Goal: Task Accomplishment & Management: Manage account settings

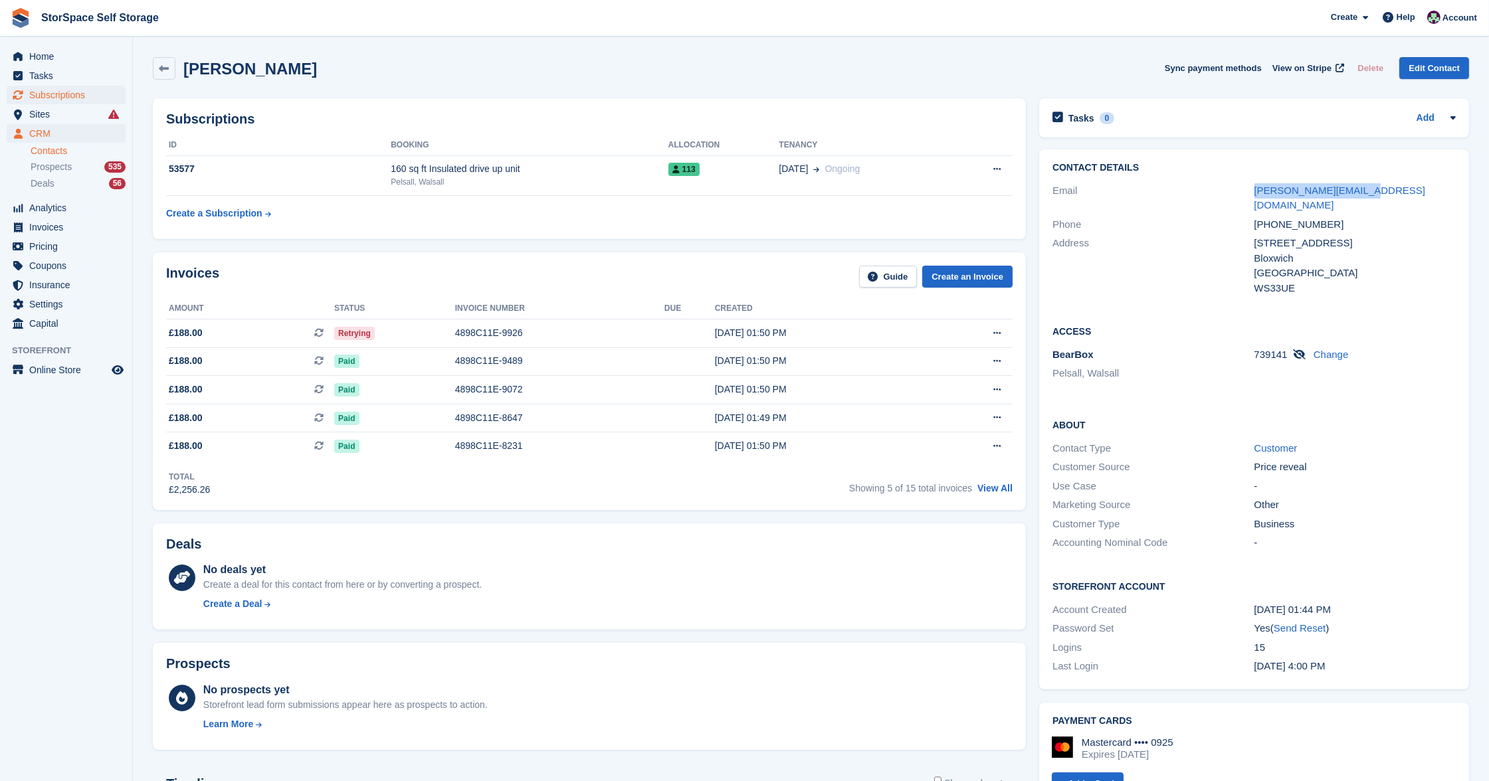
click at [70, 91] on span "Subscriptions" at bounding box center [69, 95] width 80 height 19
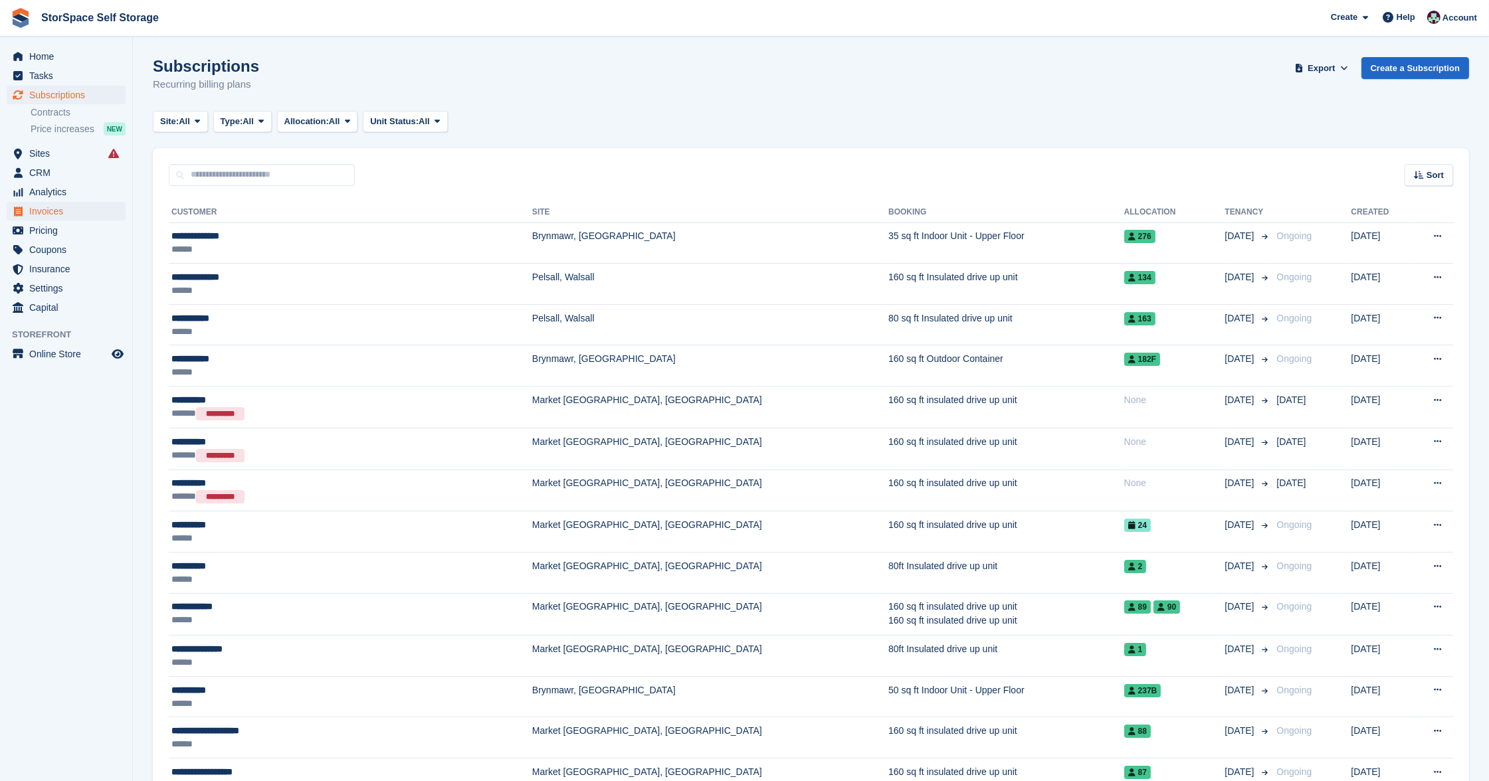
click at [65, 206] on span "Invoices" at bounding box center [69, 211] width 80 height 19
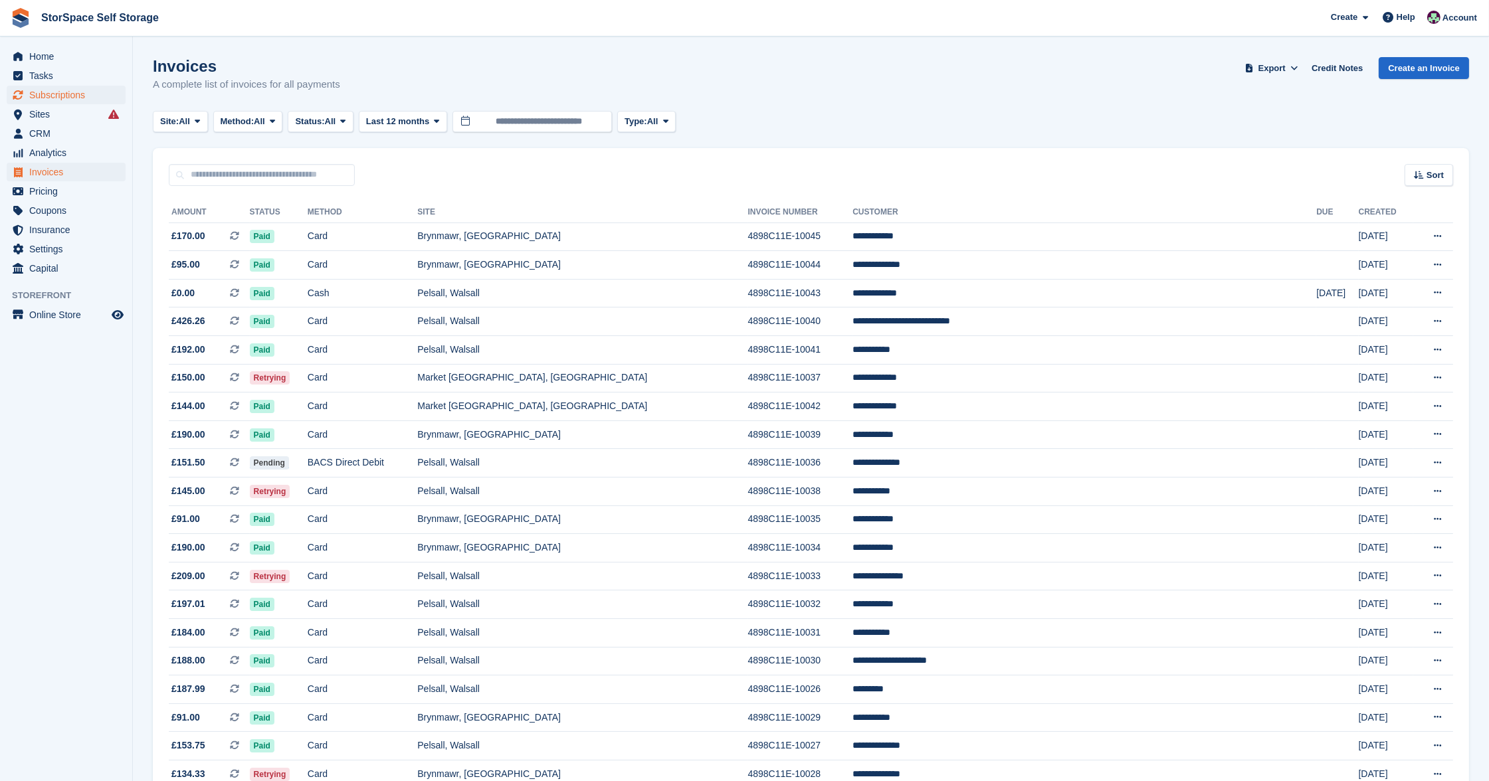
click at [65, 100] on span "Subscriptions" at bounding box center [69, 95] width 80 height 19
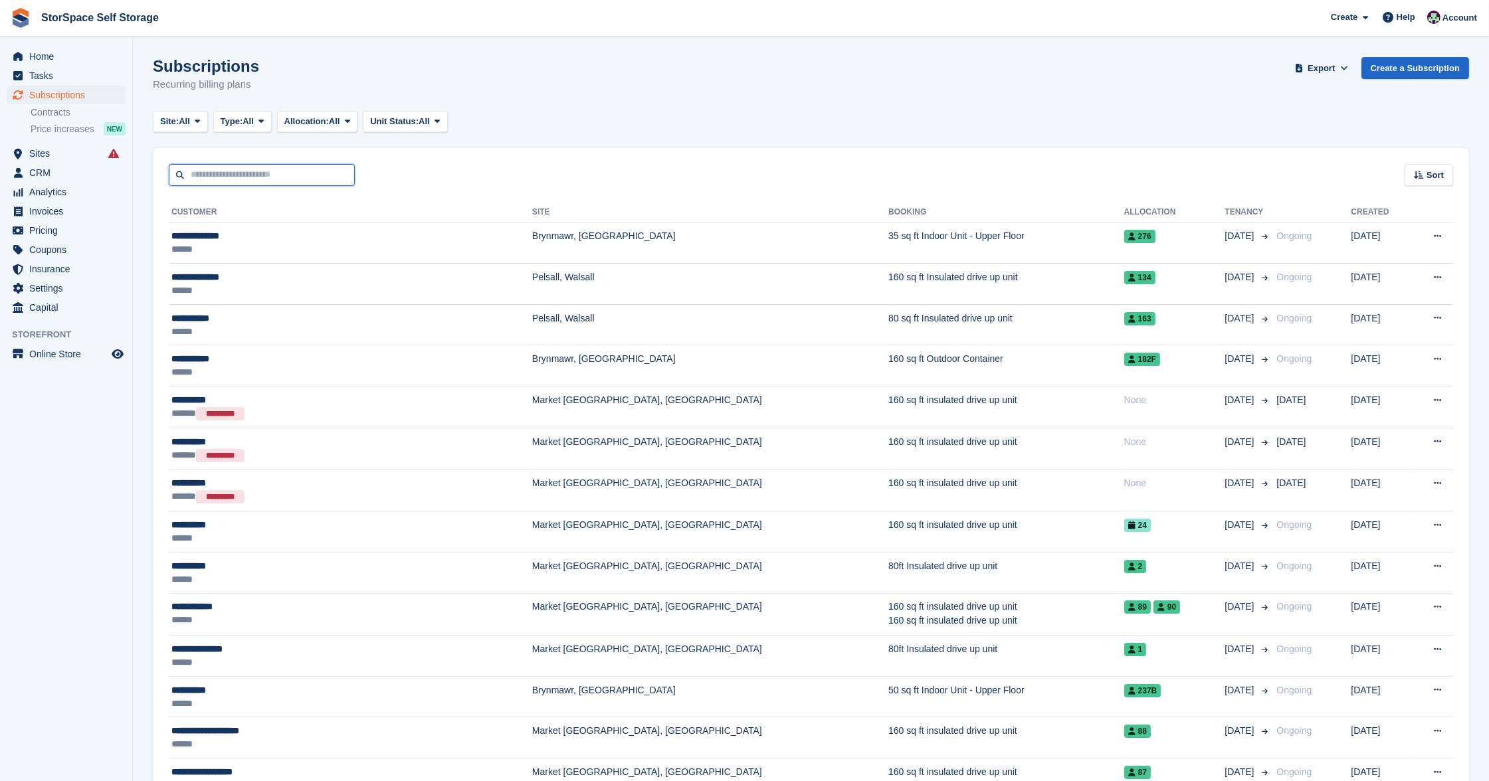
click at [272, 169] on input "text" at bounding box center [262, 175] width 186 height 22
type input "****"
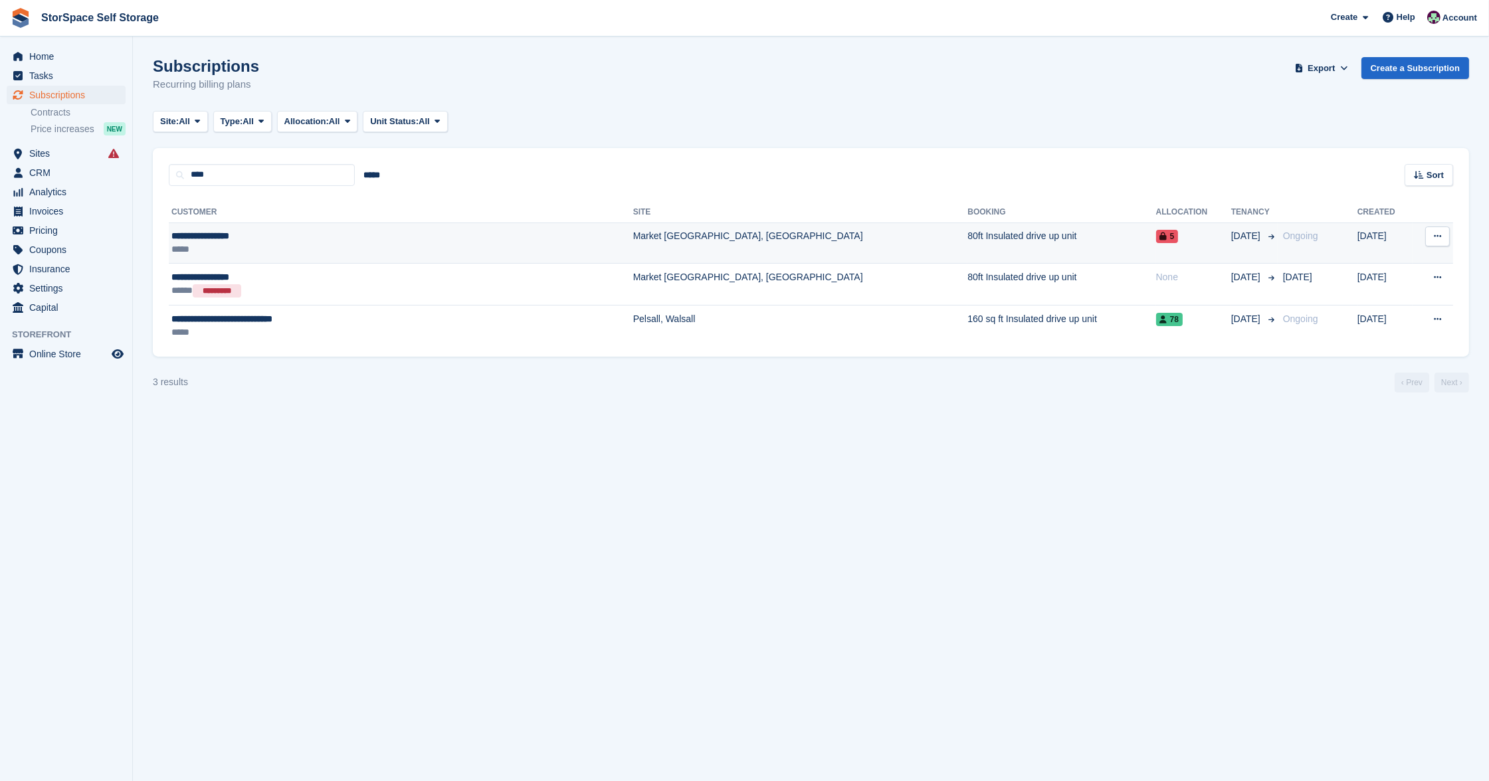
click at [432, 254] on div "*****" at bounding box center [329, 248] width 316 height 13
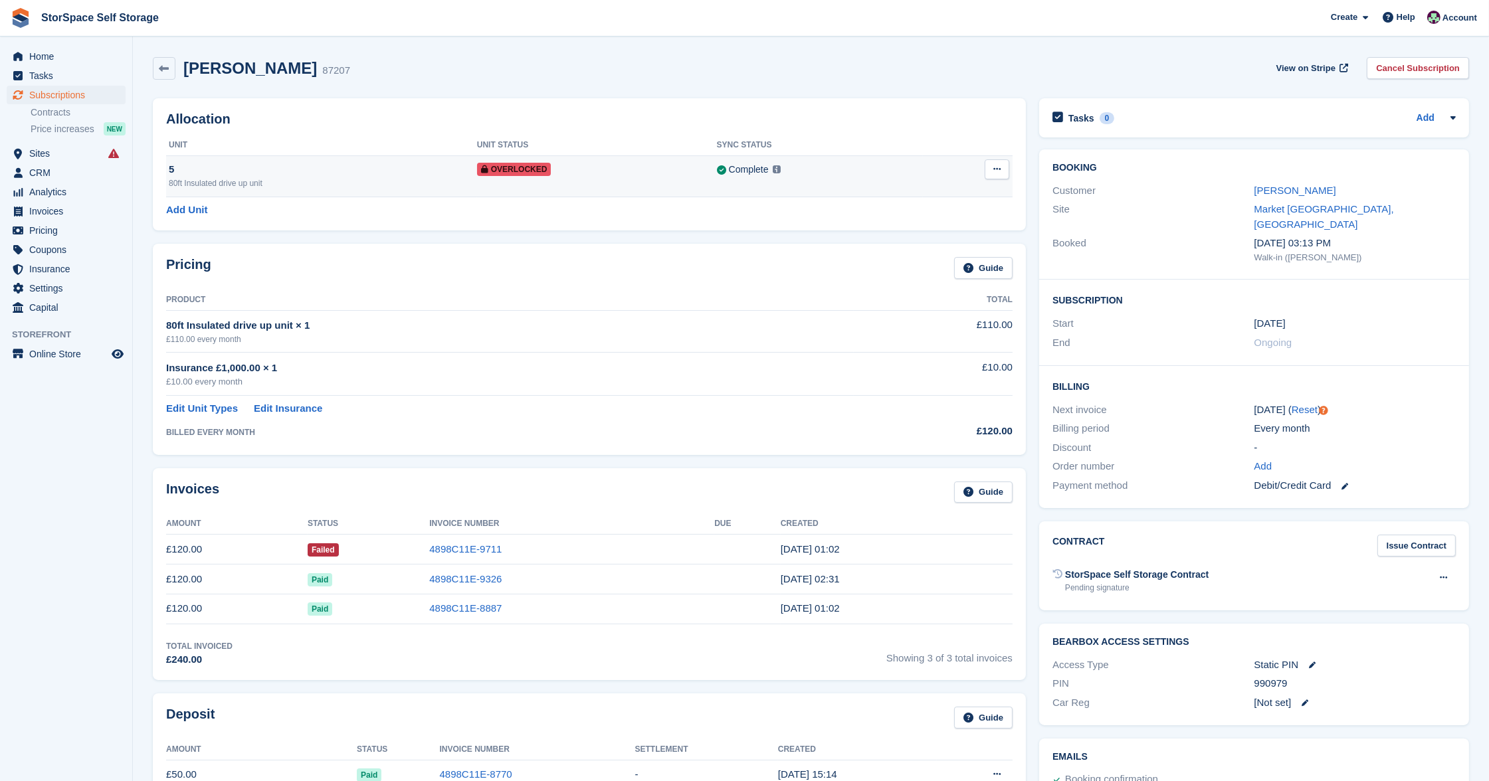
click at [998, 169] on icon at bounding box center [996, 169] width 7 height 9
click at [958, 189] on p "Remove Overlock" at bounding box center [946, 195] width 116 height 17
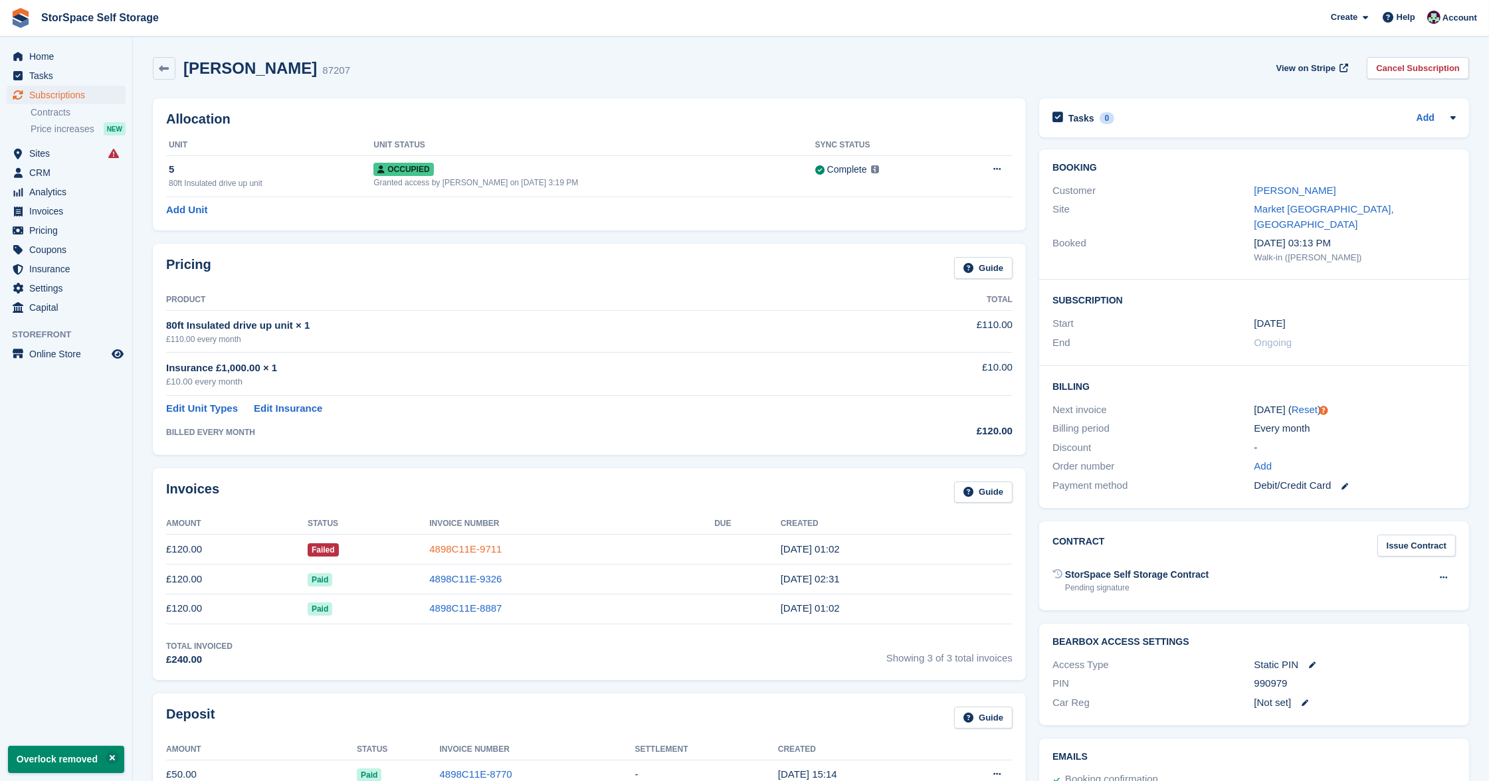
click at [464, 549] on link "4898C11E-9711" at bounding box center [465, 548] width 72 height 11
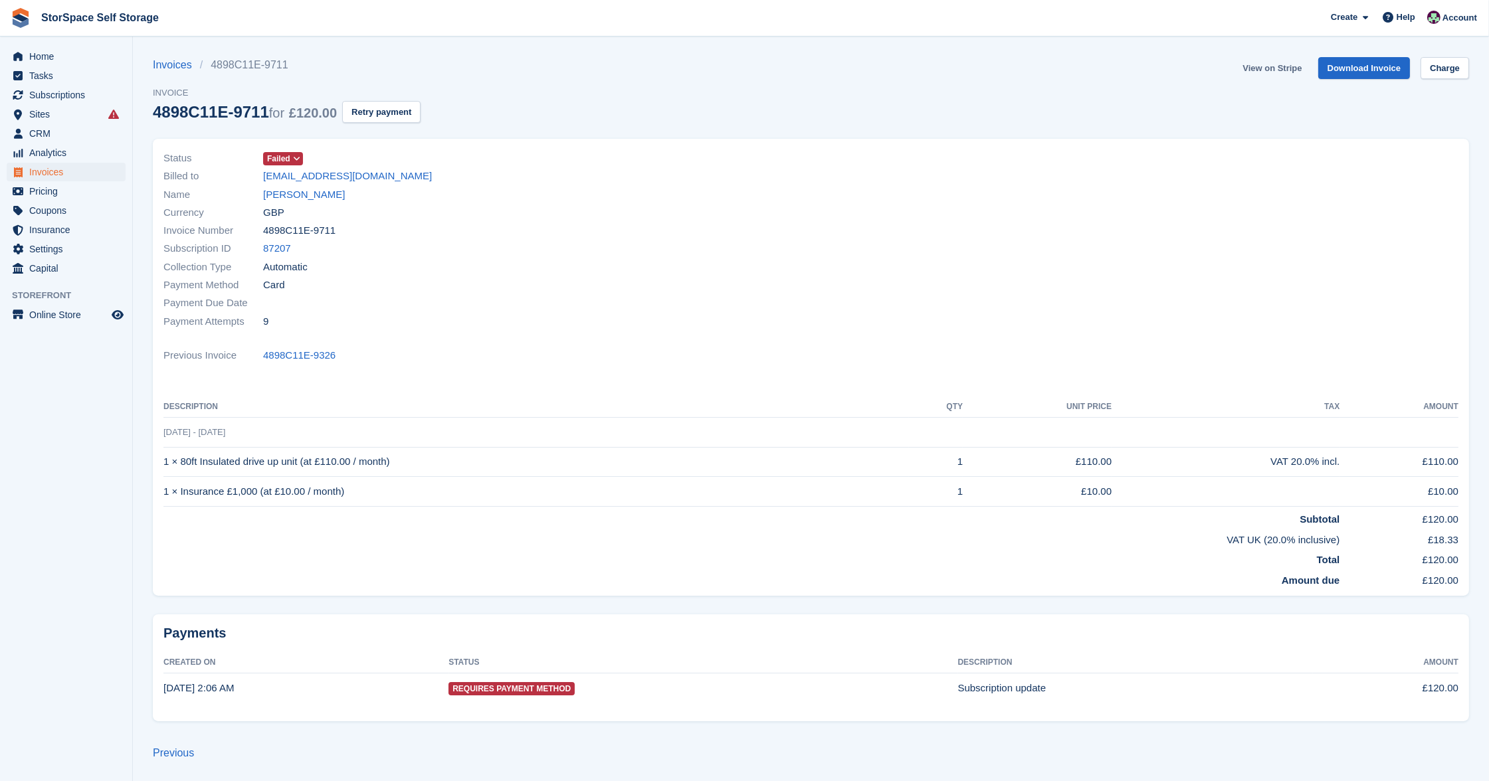
click at [1277, 64] on link "View on Stripe" at bounding box center [1272, 68] width 70 height 22
click at [47, 171] on span "Invoices" at bounding box center [69, 172] width 80 height 19
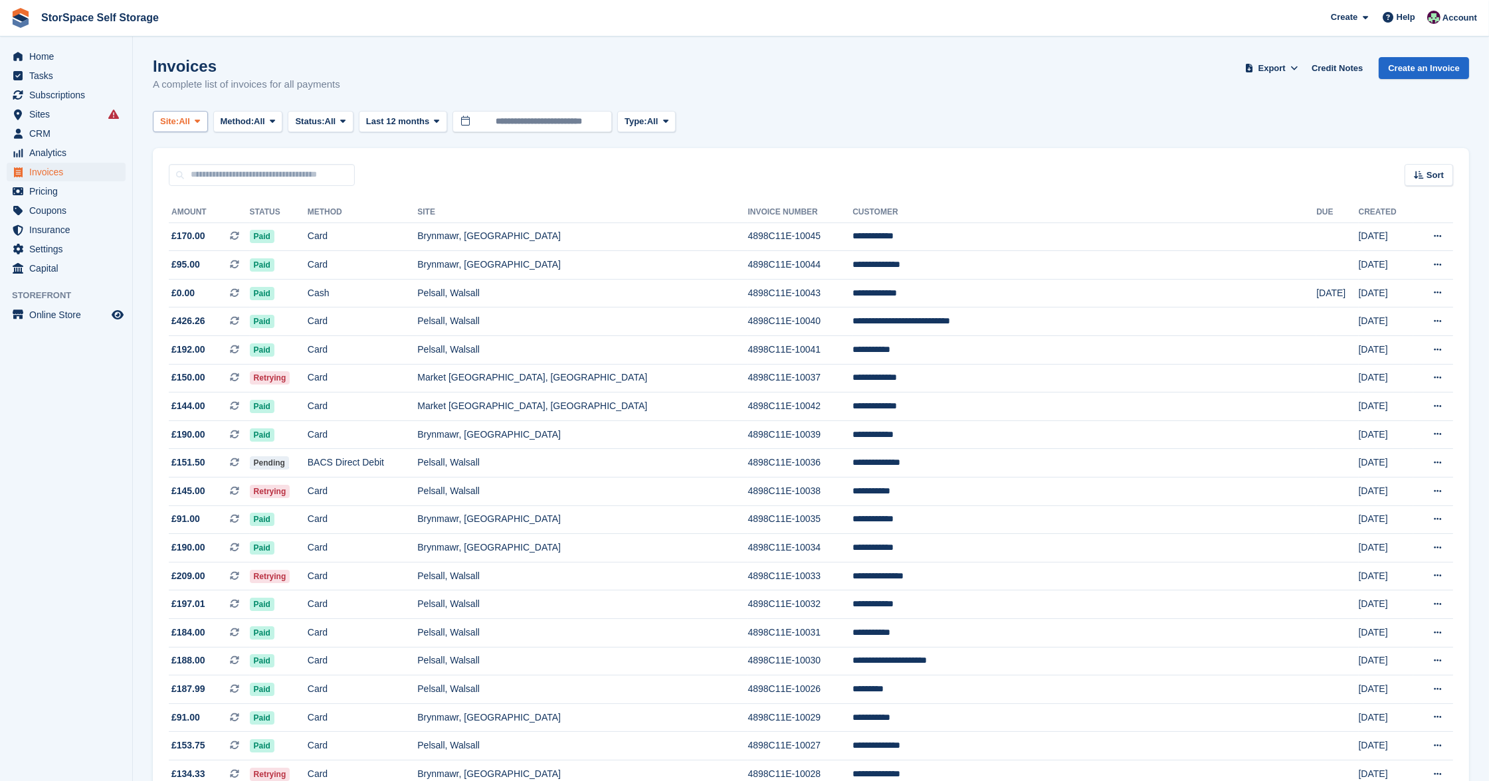
click at [190, 123] on span "All" at bounding box center [184, 121] width 11 height 13
click at [212, 221] on link "Market [GEOGRAPHIC_DATA], [GEOGRAPHIC_DATA]" at bounding box center [290, 225] width 262 height 24
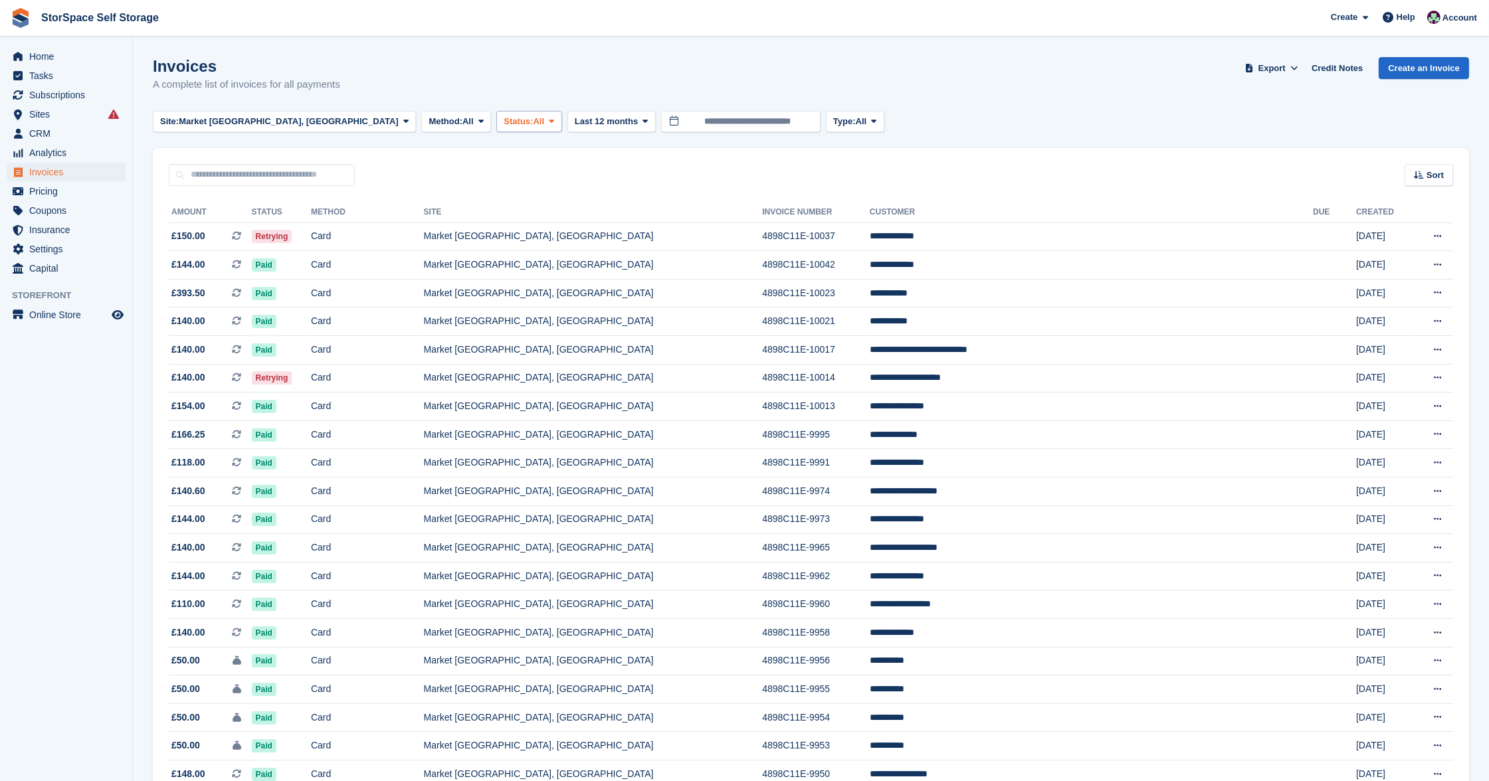
click at [533, 116] on span "All" at bounding box center [538, 121] width 11 height 13
click at [502, 225] on link "Open" at bounding box center [560, 225] width 116 height 24
